Goal: Communication & Community: Answer question/provide support

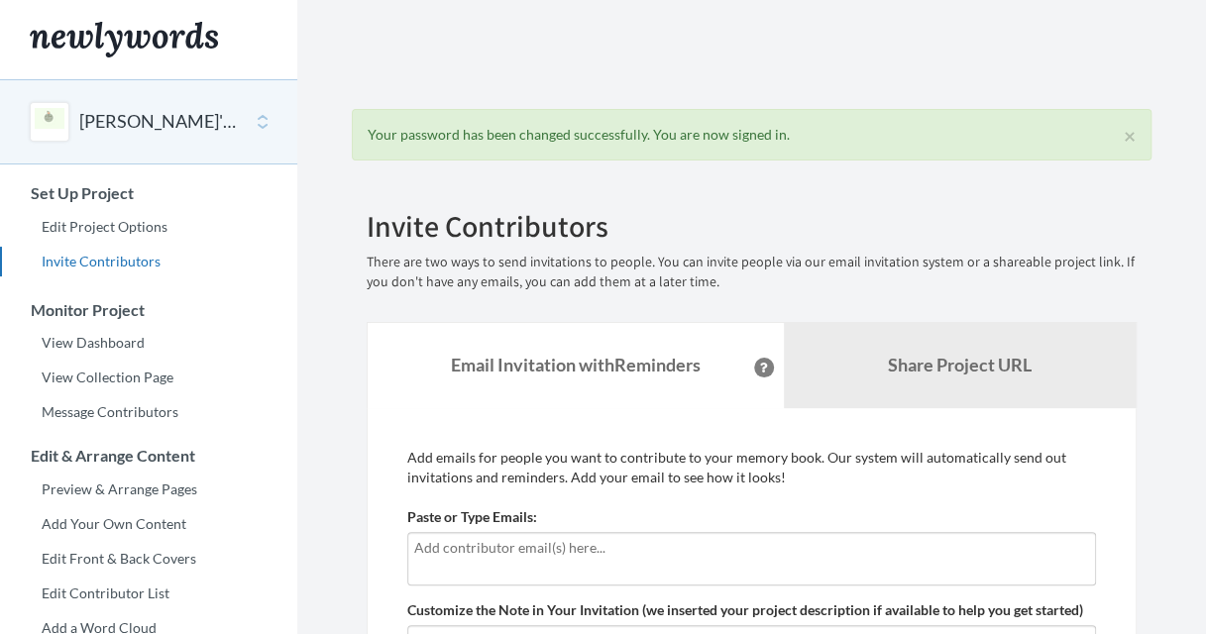
click at [149, 127] on button "[PERSON_NAME]'s Retirement" at bounding box center [159, 122] width 161 height 26
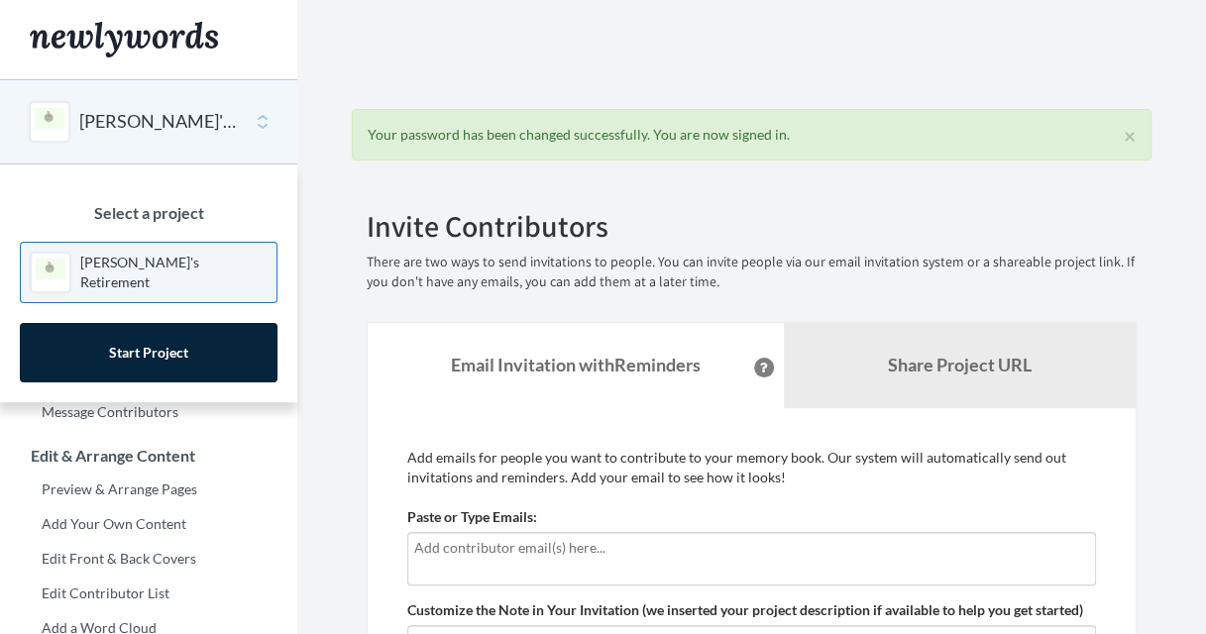
click at [334, 236] on section "× Your password has been changed successfully. You are now signed in. Emails ha…" at bounding box center [751, 516] width 909 height 1032
click at [1135, 604] on span "Support" at bounding box center [1128, 598] width 71 height 18
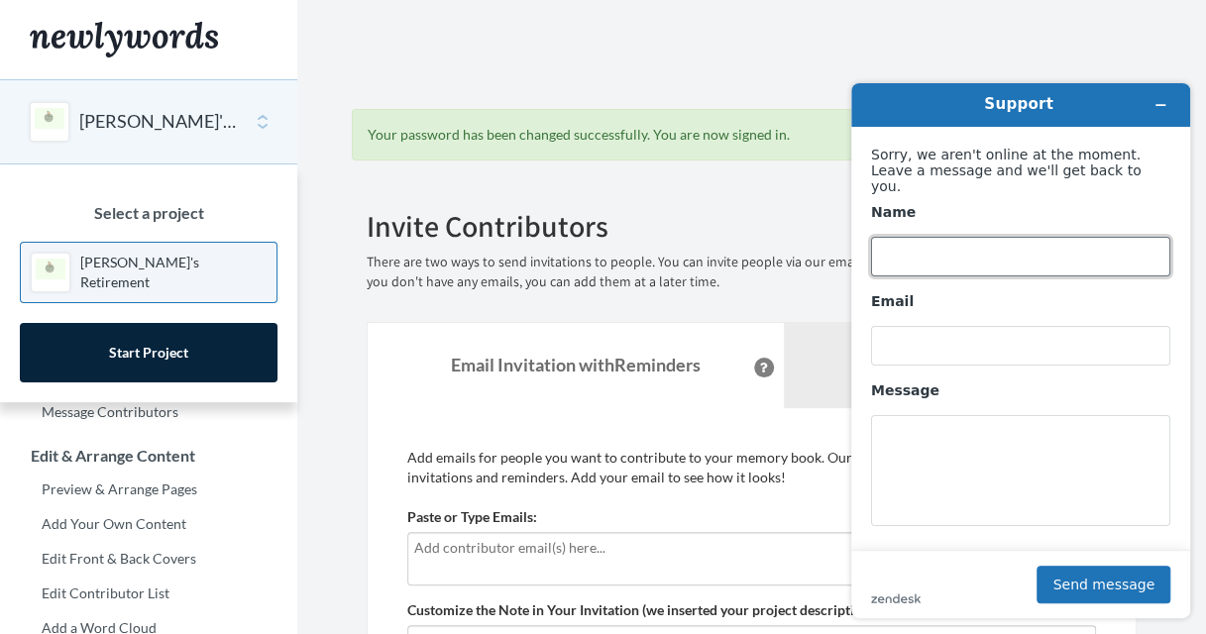
click at [909, 245] on input "Name" at bounding box center [1020, 257] width 299 height 40
type input "[PERSON_NAME]"
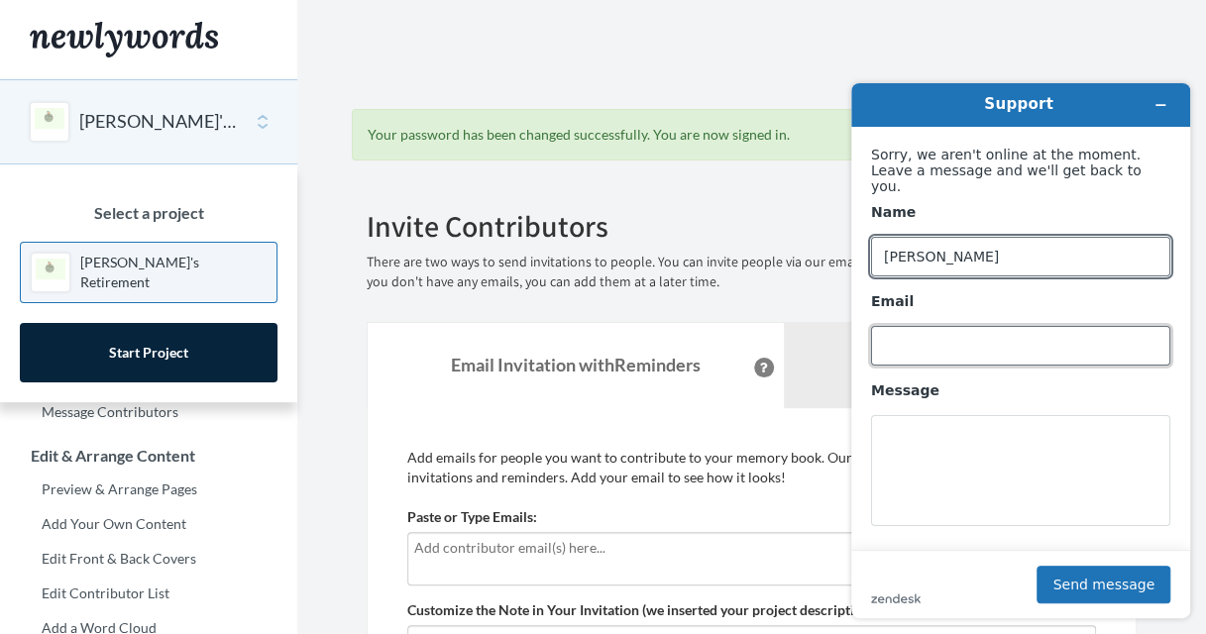
type input "[PERSON_NAME][EMAIL_ADDRESS][PERSON_NAME][DOMAIN_NAME]"
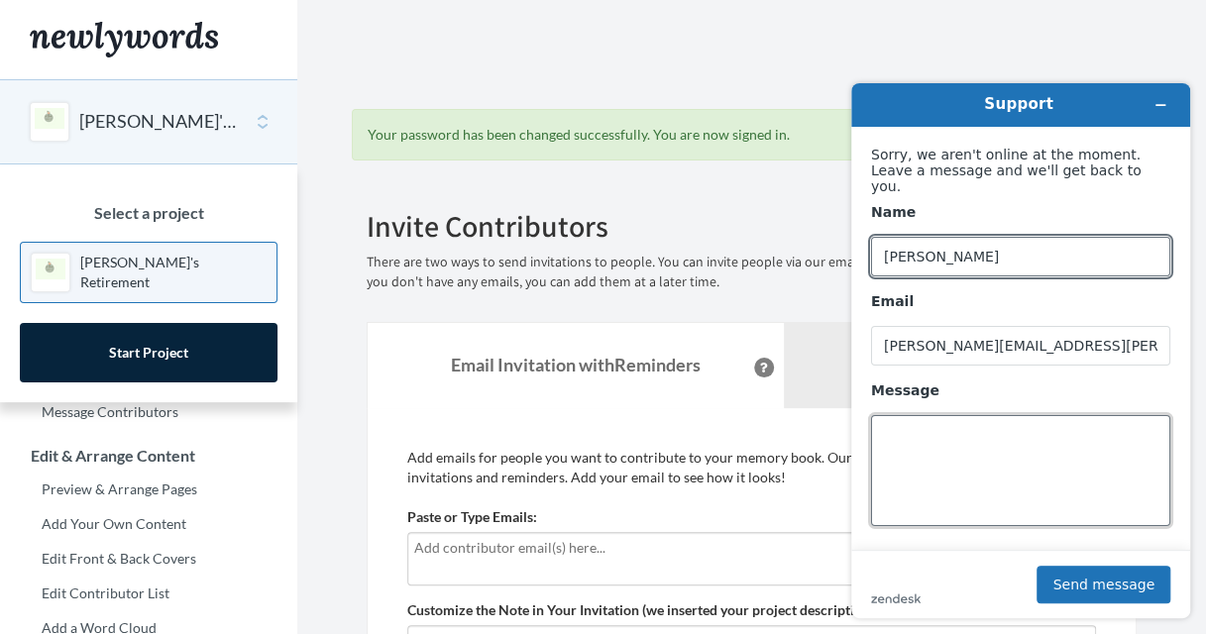
click at [911, 424] on textarea "Message" at bounding box center [1020, 470] width 299 height 111
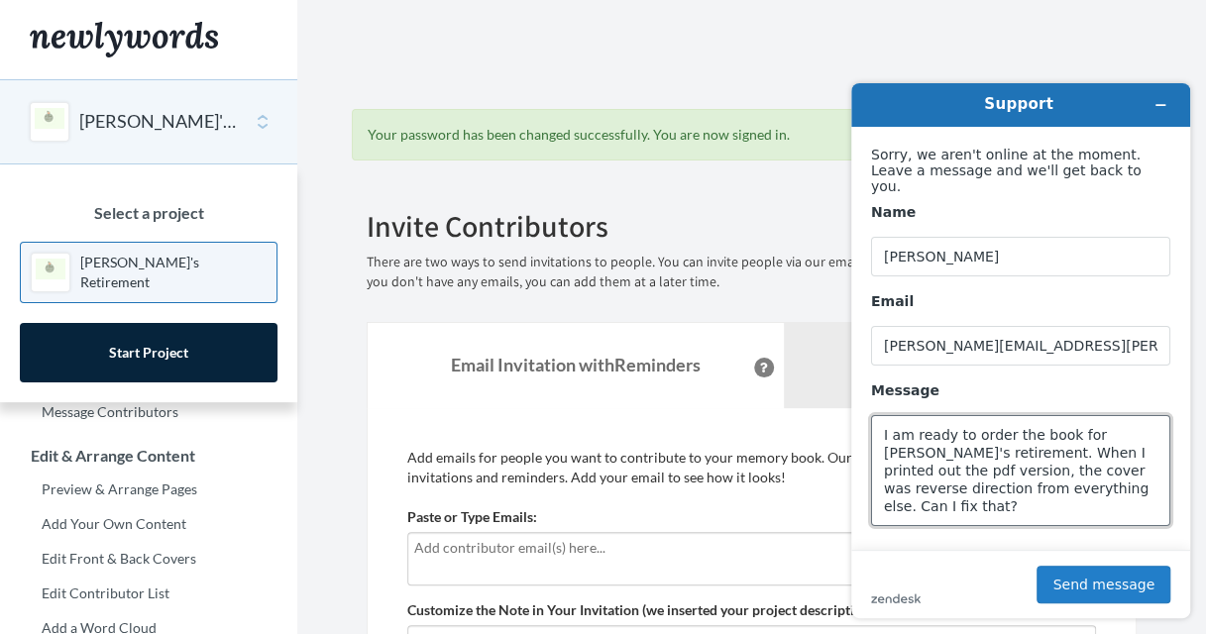
type textarea "I am ready to order the book for [PERSON_NAME]'s retirement. When I printed out…"
click at [1105, 591] on button "Send message" at bounding box center [1104, 585] width 134 height 38
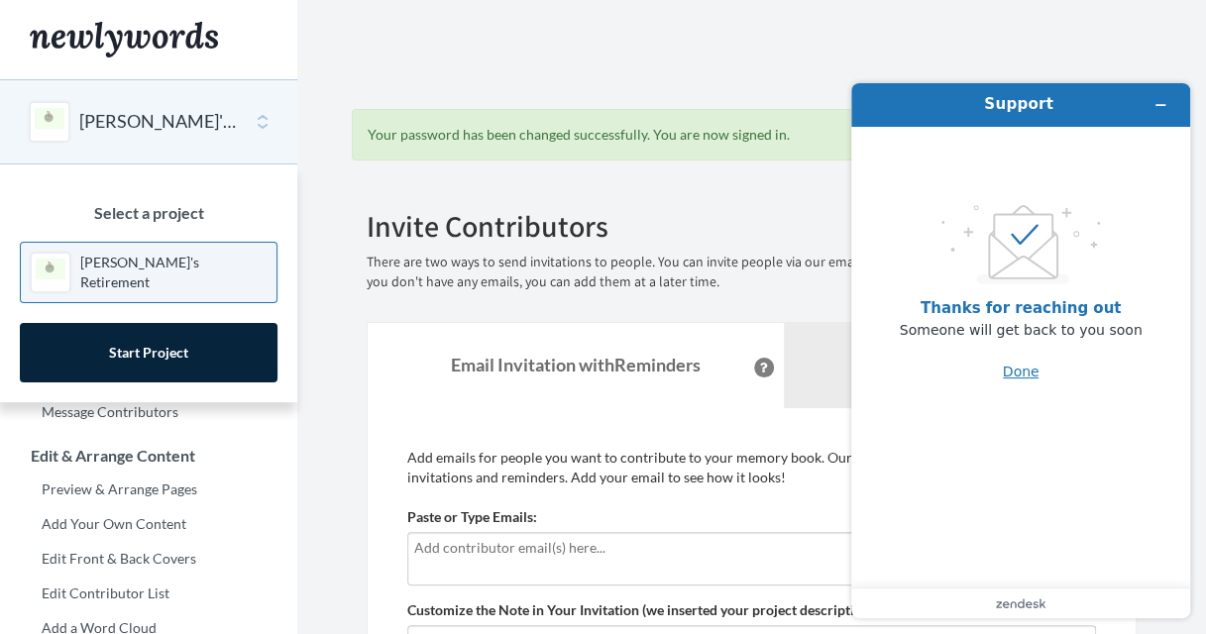
click at [1016, 371] on button "Done" at bounding box center [1021, 372] width 37 height 38
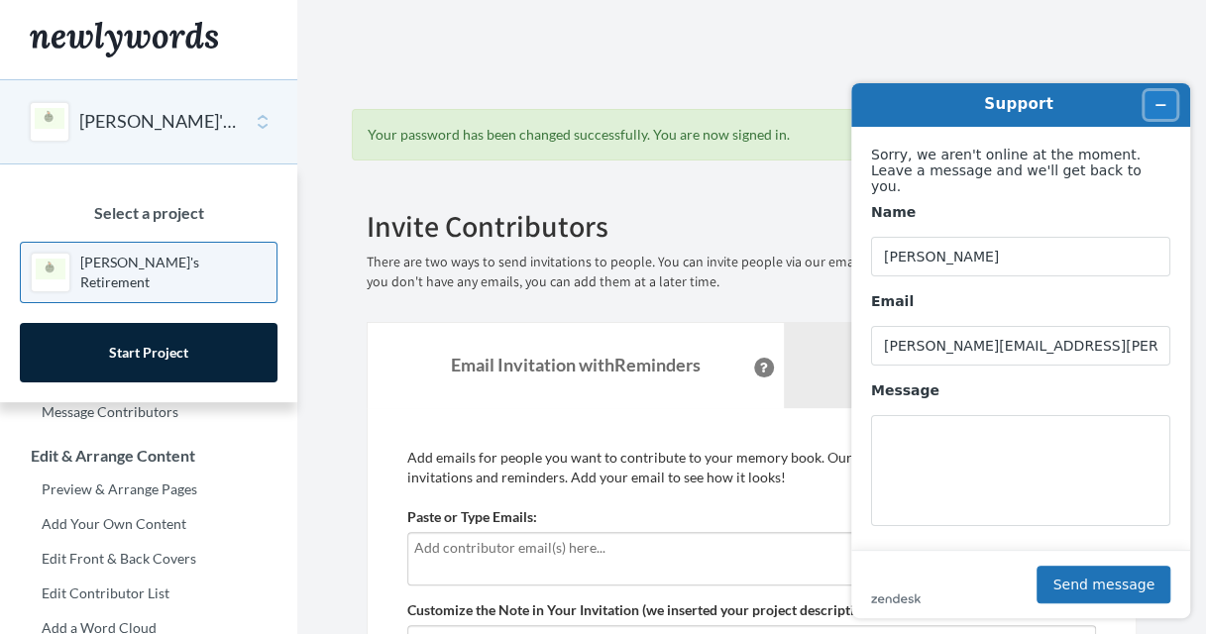
click at [1159, 106] on icon "Minimize widget" at bounding box center [1161, 105] width 14 height 14
